Goal: Transaction & Acquisition: Purchase product/service

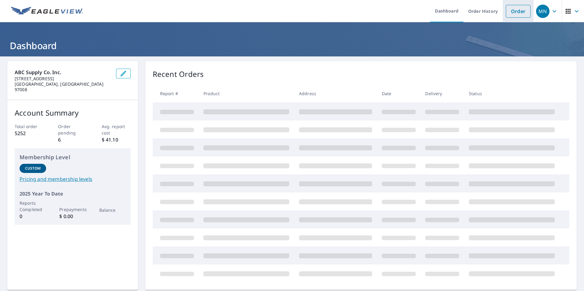
click at [511, 9] on link "Order" at bounding box center [518, 11] width 25 height 13
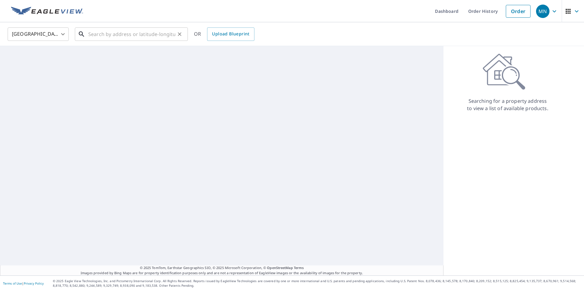
click at [134, 35] on input "text" at bounding box center [131, 34] width 87 height 17
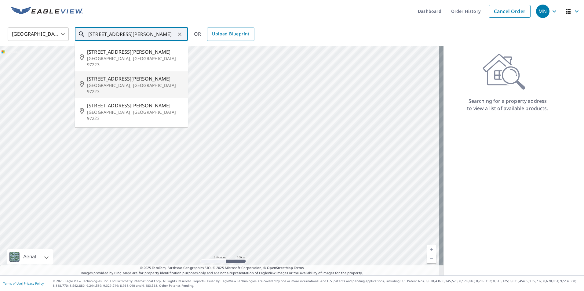
click at [114, 75] on span "[STREET_ADDRESS][PERSON_NAME]" at bounding box center [135, 78] width 96 height 7
type input "[STREET_ADDRESS][PERSON_NAME][PERSON_NAME]"
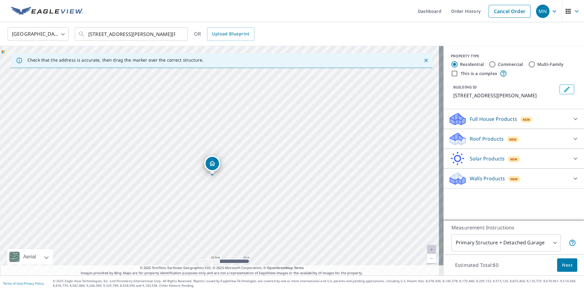
click at [572, 136] on icon at bounding box center [575, 138] width 7 height 7
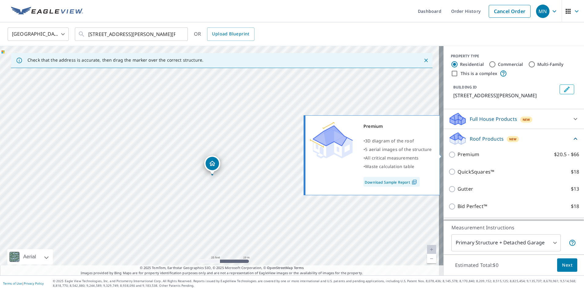
click at [449, 154] on input "Premium $20.5 - $66" at bounding box center [452, 154] width 9 height 7
checkbox input "true"
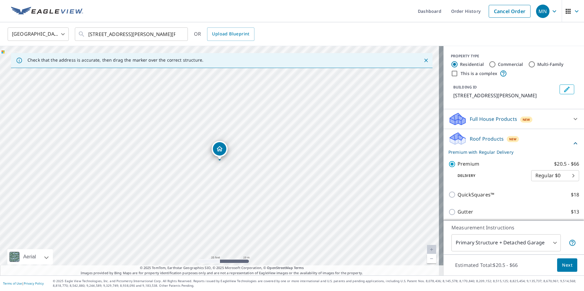
click at [565, 264] on span "Next" at bounding box center [567, 266] width 10 height 8
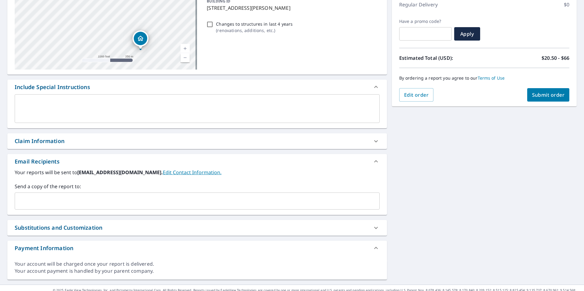
scroll to position [92, 0]
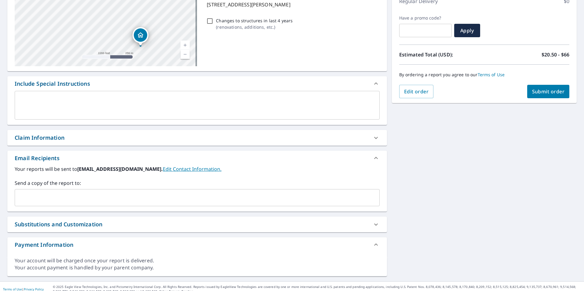
click at [56, 198] on input "text" at bounding box center [192, 198] width 350 height 12
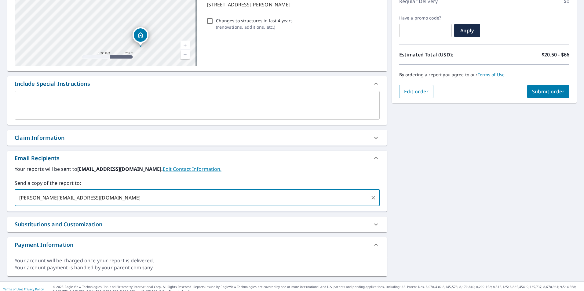
type input "[PERSON_NAME][EMAIL_ADDRESS][DOMAIN_NAME]"
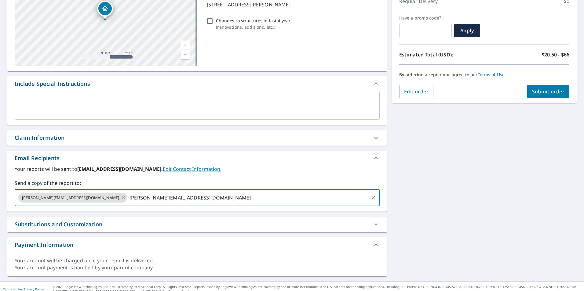
type input "[PERSON_NAME][EMAIL_ADDRESS][DOMAIN_NAME]"
click at [556, 90] on span "Submit order" at bounding box center [548, 91] width 33 height 7
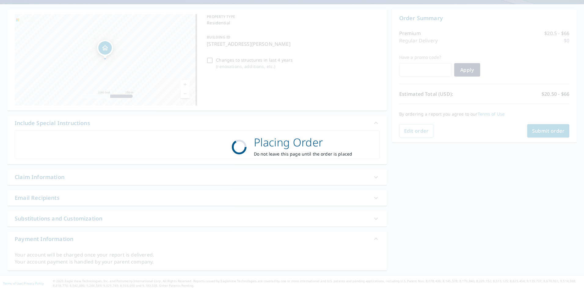
scroll to position [52, 0]
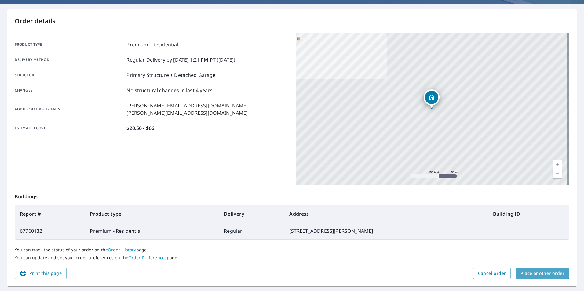
click at [532, 273] on span "Place another order" at bounding box center [543, 274] width 44 height 8
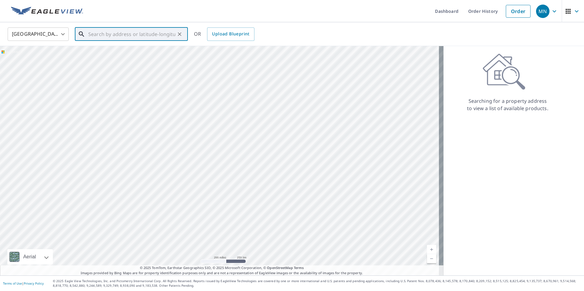
click at [124, 34] on input "text" at bounding box center [131, 34] width 87 height 17
click at [117, 62] on li "[STREET_ADDRESS]" at bounding box center [131, 55] width 113 height 21
type input "[STREET_ADDRESS]"
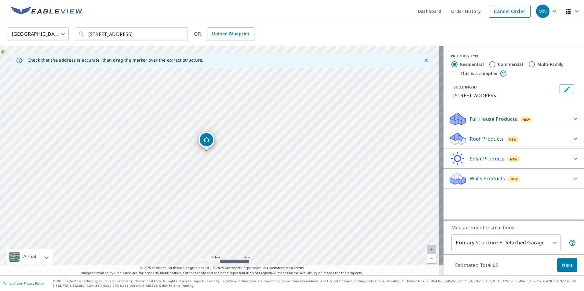
click at [535, 139] on div "Roof Products New" at bounding box center [508, 139] width 120 height 14
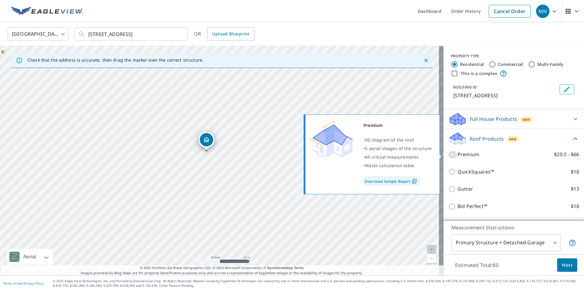
click at [448, 156] on input "Premium $20.5 - $66" at bounding box center [452, 154] width 9 height 7
checkbox input "true"
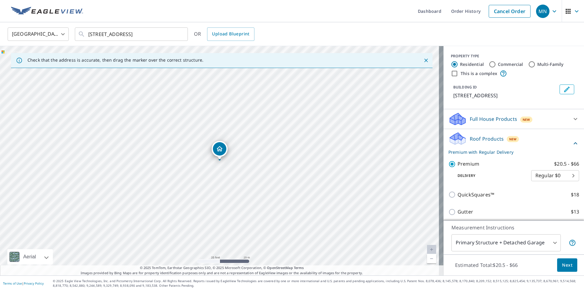
click at [565, 267] on span "Next" at bounding box center [567, 266] width 10 height 8
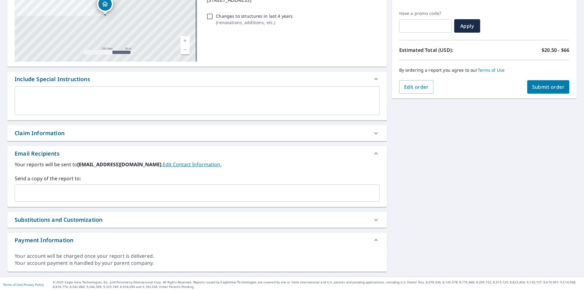
scroll to position [97, 0]
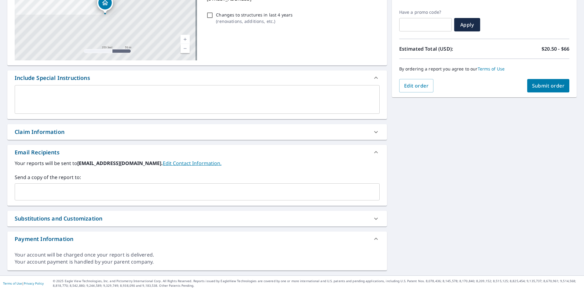
click at [35, 189] on input "text" at bounding box center [192, 192] width 350 height 12
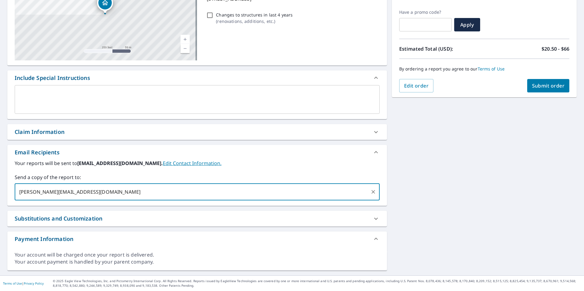
type input "[PERSON_NAME][EMAIL_ADDRESS][DOMAIN_NAME]"
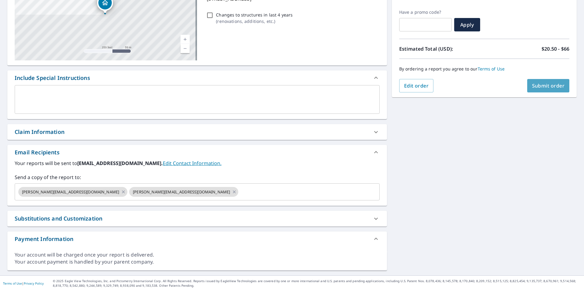
click at [536, 86] on span "Submit order" at bounding box center [548, 85] width 33 height 7
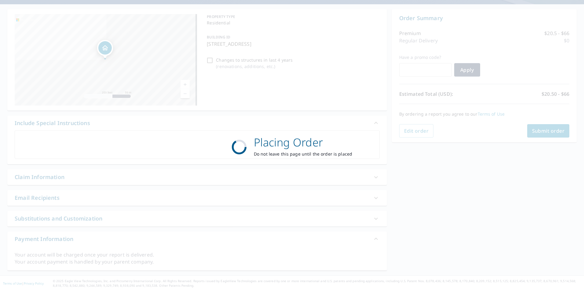
scroll to position [52, 0]
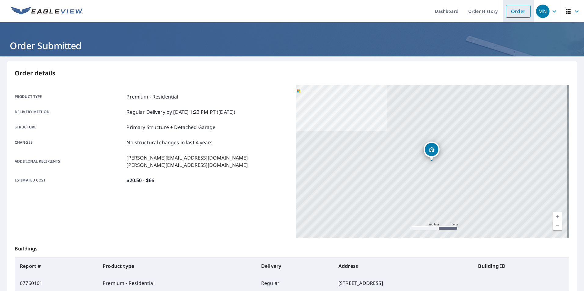
click at [513, 10] on link "Order" at bounding box center [518, 11] width 25 height 13
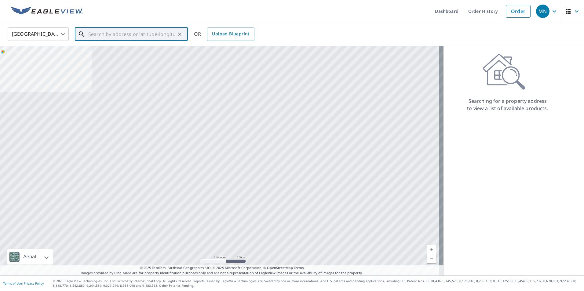
click at [173, 34] on input "text" at bounding box center [131, 34] width 87 height 17
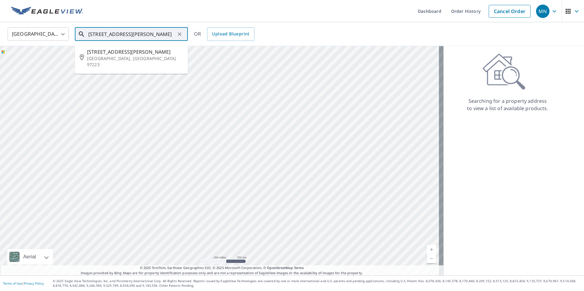
type input "[STREET_ADDRESS][PERSON_NAME]"
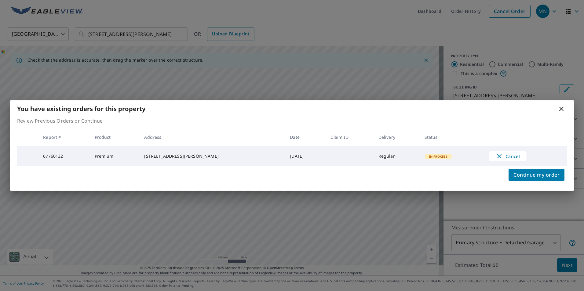
click at [563, 108] on icon at bounding box center [561, 108] width 7 height 7
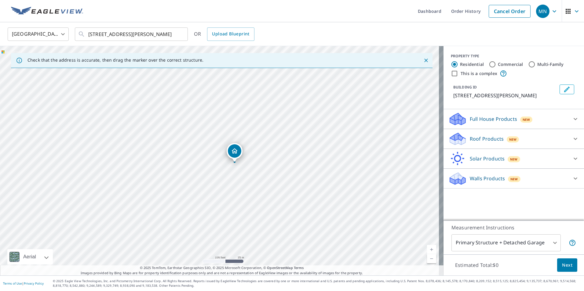
drag, startPoint x: 227, startPoint y: 208, endPoint x: 238, endPoint y: 191, distance: 20.3
drag, startPoint x: 244, startPoint y: 172, endPoint x: 217, endPoint y: 157, distance: 31.0
click at [217, 157] on div "[STREET_ADDRESS][PERSON_NAME]" at bounding box center [222, 161] width 444 height 230
